Goal: Transaction & Acquisition: Purchase product/service

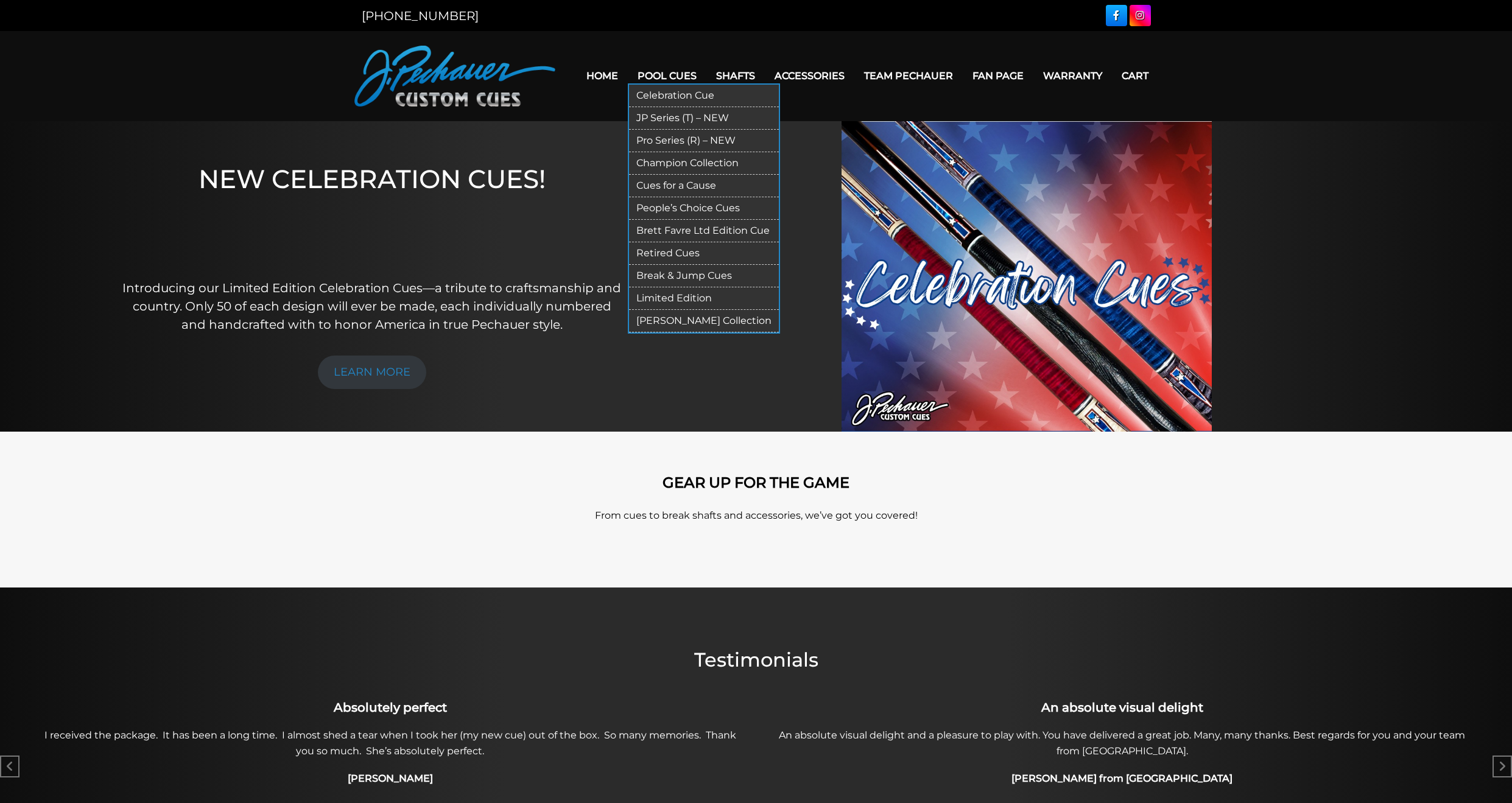
click at [700, 78] on link "Pool Cues" at bounding box center [667, 75] width 79 height 31
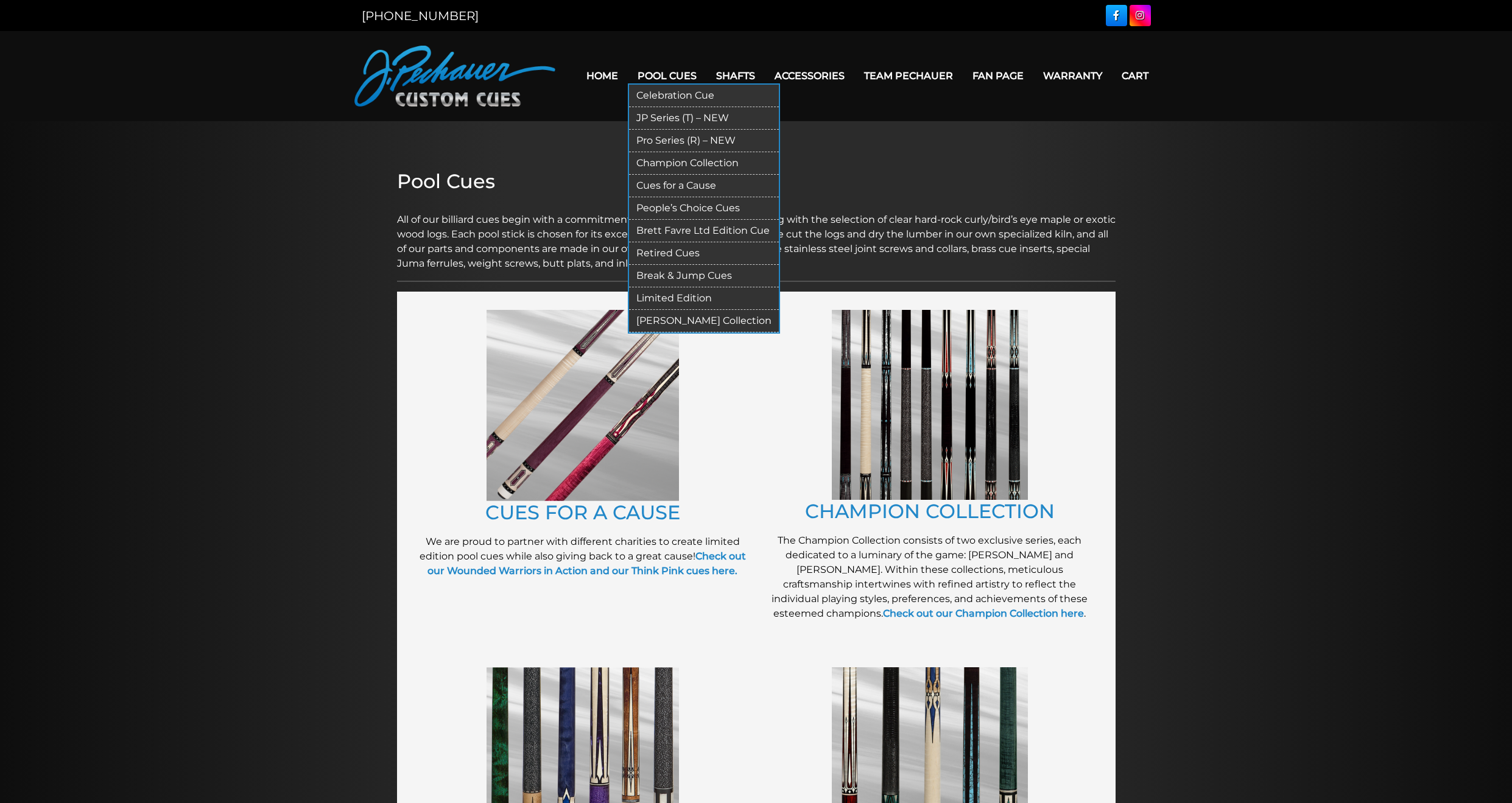
click at [680, 98] on link "Celebration Cue" at bounding box center [704, 96] width 150 height 23
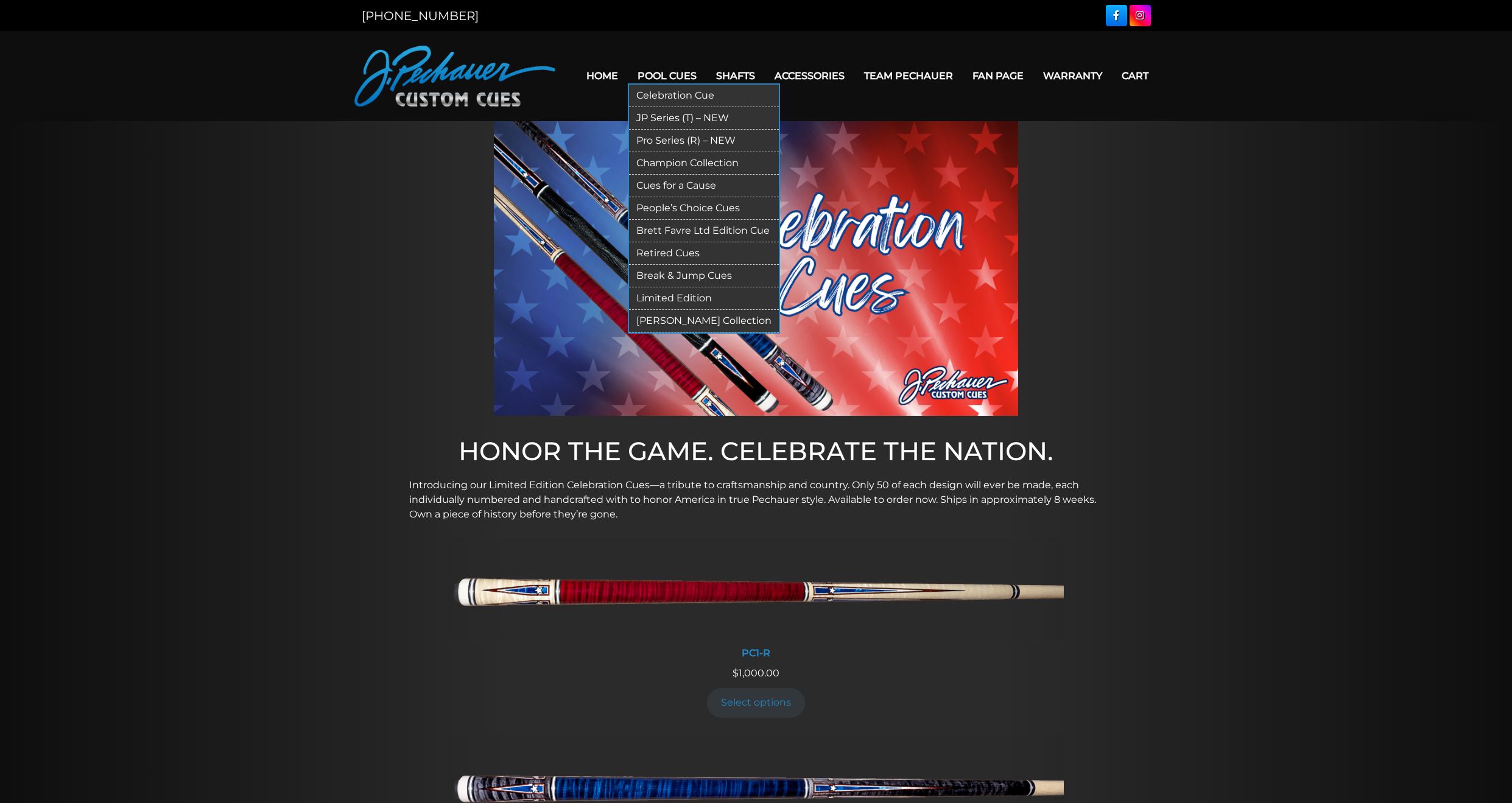
click at [659, 138] on link "Pro Series (R) – NEW" at bounding box center [704, 140] width 150 height 23
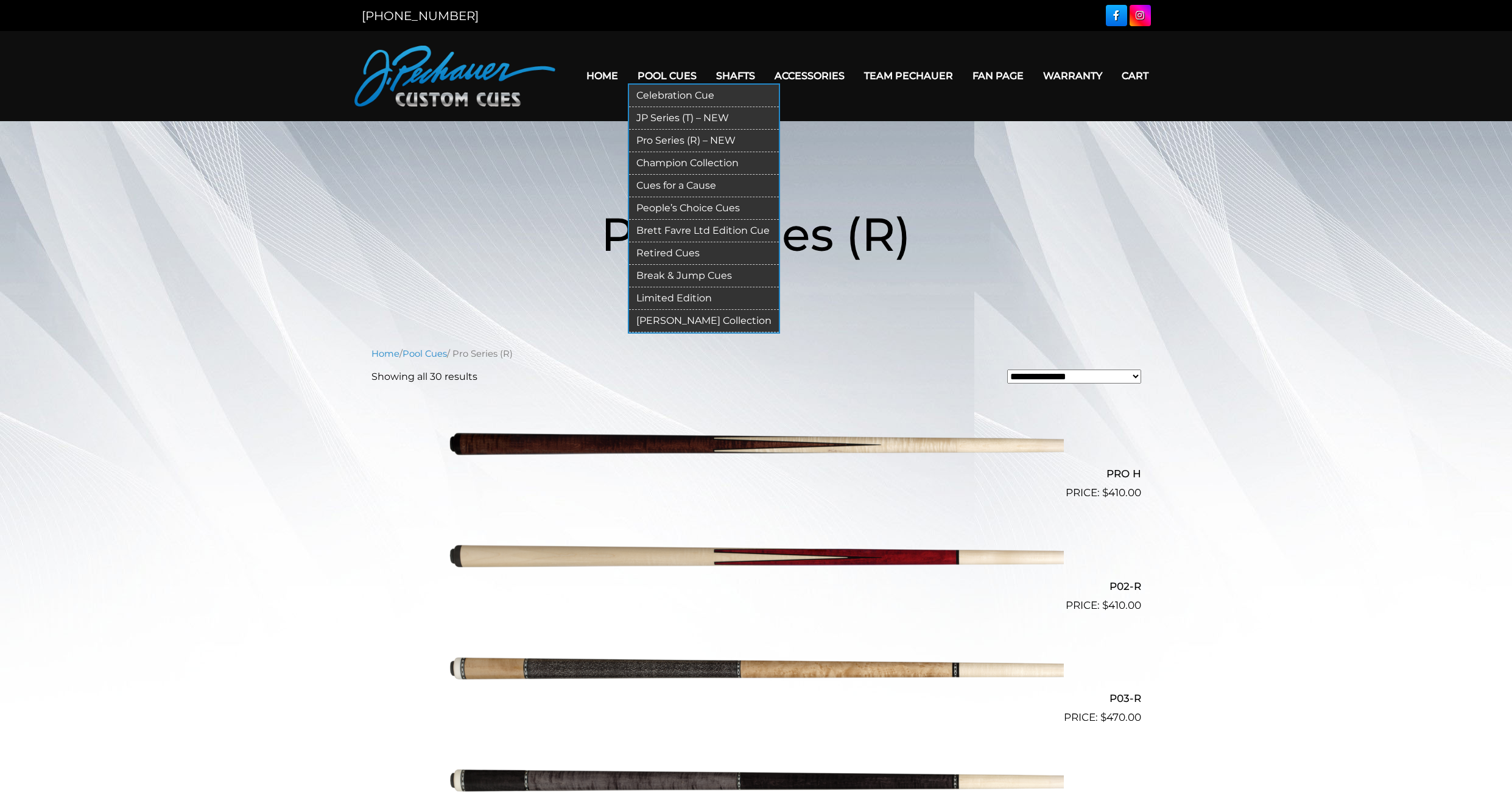
click at [702, 271] on link "Break & Jump Cues" at bounding box center [704, 276] width 150 height 23
